Goal: Use online tool/utility

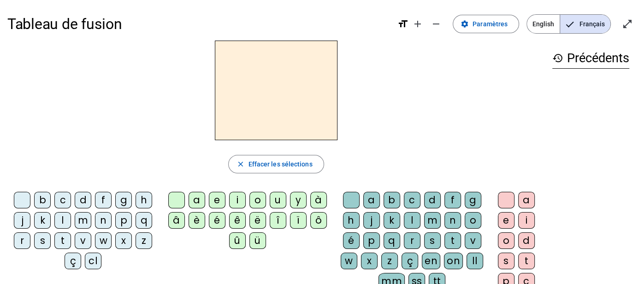
click at [60, 224] on div "l" at bounding box center [62, 220] width 17 height 17
click at [201, 196] on div "a" at bounding box center [196, 200] width 17 height 17
click at [67, 235] on div "t" at bounding box center [62, 240] width 17 height 17
click at [408, 241] on div "r" at bounding box center [412, 240] width 17 height 17
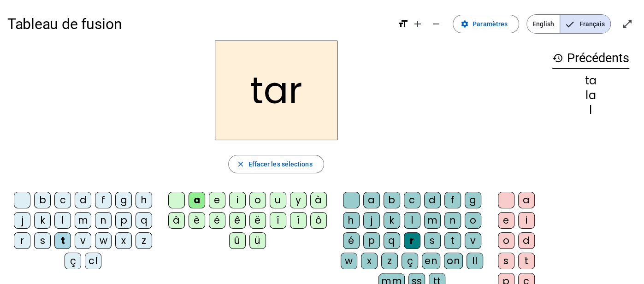
click at [42, 203] on div "b" at bounding box center [42, 200] width 17 height 17
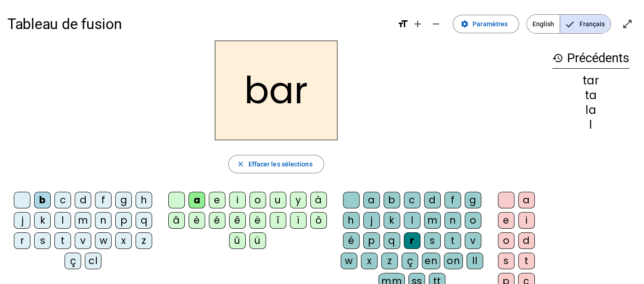
click at [124, 222] on div "p" at bounding box center [123, 220] width 17 height 17
click at [275, 201] on div "u" at bounding box center [278, 200] width 17 height 17
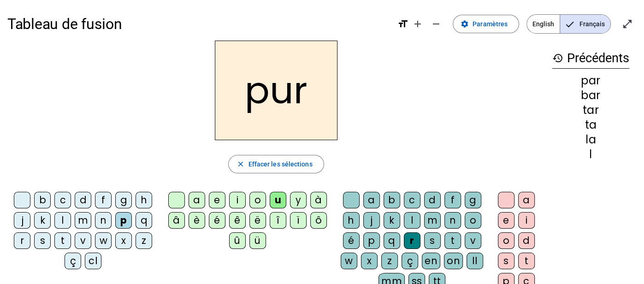
click at [89, 200] on div "d" at bounding box center [83, 200] width 17 height 17
click at [46, 237] on div "s" at bounding box center [42, 240] width 17 height 17
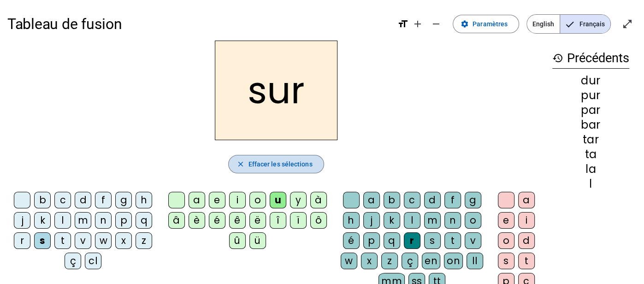
click at [255, 156] on span "button" at bounding box center [276, 164] width 94 height 22
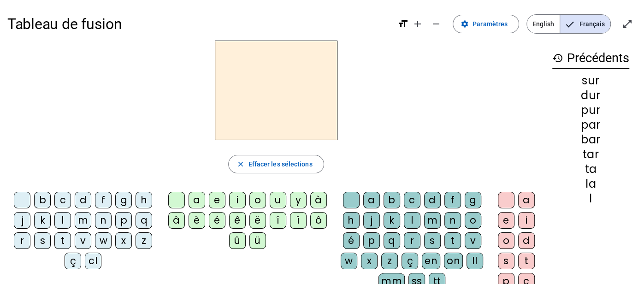
click at [39, 241] on div "s" at bounding box center [42, 240] width 17 height 17
click at [276, 201] on div "u" at bounding box center [278, 200] width 17 height 17
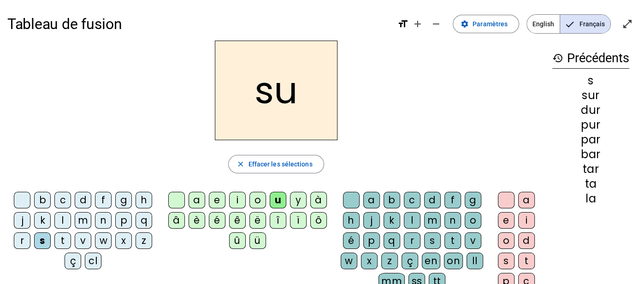
click at [192, 198] on div "a" at bounding box center [196, 200] width 17 height 17
click at [70, 257] on div "ç" at bounding box center [73, 260] width 17 height 17
